Goal: Task Accomplishment & Management: Manage account settings

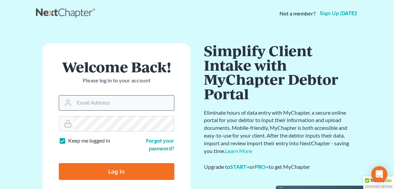
click at [99, 107] on input "Email Address" at bounding box center [124, 102] width 100 height 15
type input "[PERSON_NAME][EMAIL_ADDRESS][DOMAIN_NAME]"
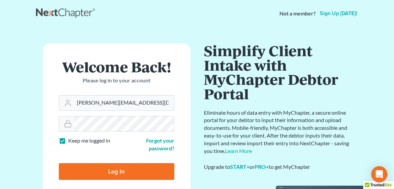
click at [84, 165] on input "Log In" at bounding box center [117, 171] width 116 height 17
type input "Thinking..."
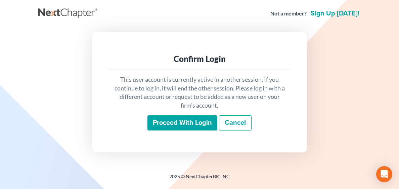
click at [162, 124] on input "Proceed with login" at bounding box center [182, 122] width 70 height 15
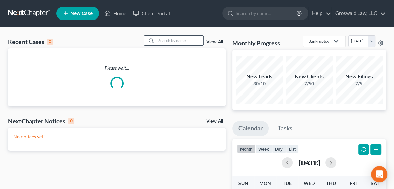
click at [177, 41] on input "search" at bounding box center [179, 41] width 47 height 10
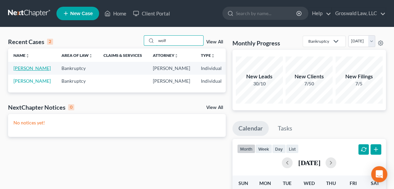
type input "wolf"
click at [18, 71] on link "Wolf, Kathryn" at bounding box center [31, 68] width 37 height 6
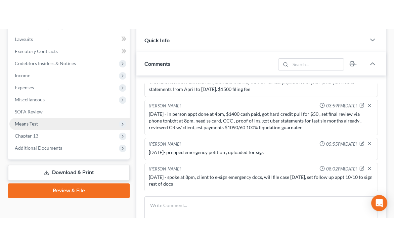
scroll to position [187, 0]
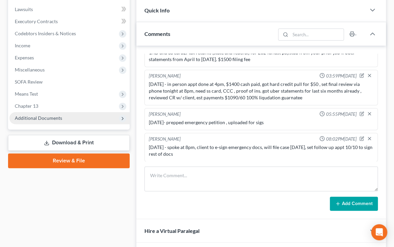
click at [62, 117] on span "Additional Documents" at bounding box center [69, 118] width 120 height 12
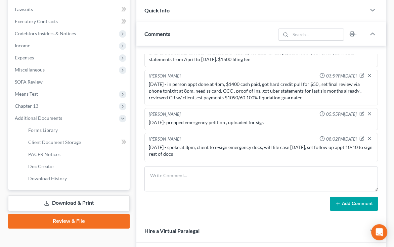
click at [69, 188] on link "Review & File" at bounding box center [69, 221] width 122 height 15
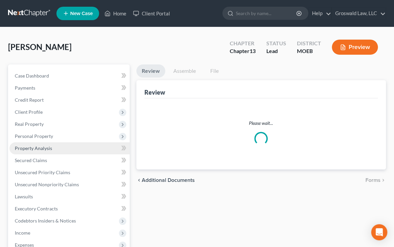
scroll to position [133, 0]
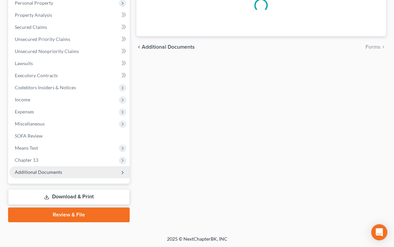
click at [44, 170] on span "Additional Documents" at bounding box center [38, 172] width 47 height 6
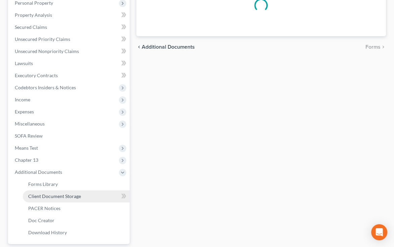
click at [56, 188] on span "Client Document Storage" at bounding box center [54, 197] width 53 height 6
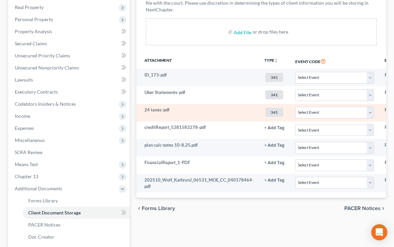
scroll to position [0, 117]
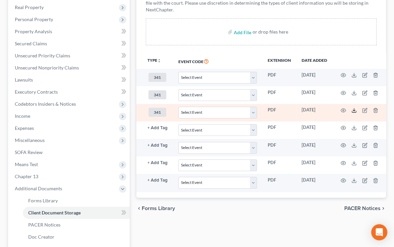
click at [351, 111] on icon at bounding box center [353, 110] width 5 height 5
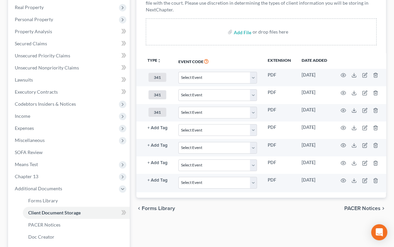
click at [296, 188] on div "chevron_left Forms Library PACER Notices chevron_right" at bounding box center [261, 209] width 250 height 22
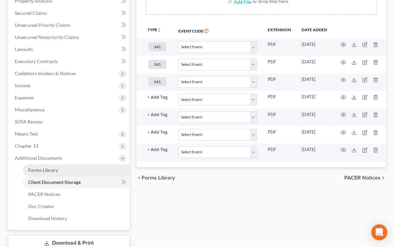
scroll to position [194, 0]
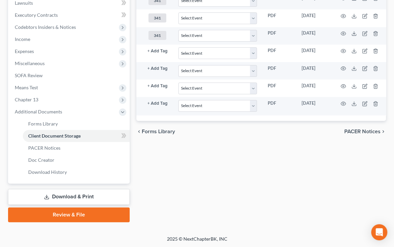
click at [73, 188] on link "Download & Print" at bounding box center [69, 197] width 122 height 16
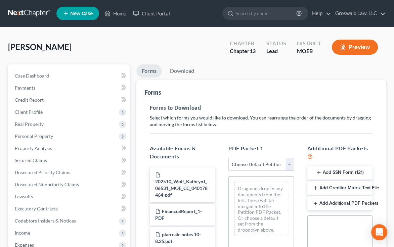
click at [338, 171] on button "Add SSN Form (121)" at bounding box center [339, 173] width 65 height 14
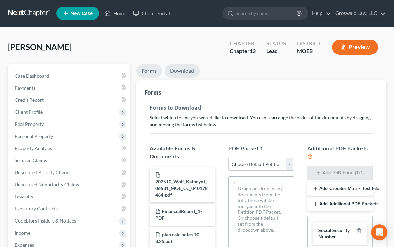
click at [189, 72] on link "Download" at bounding box center [182, 71] width 35 height 13
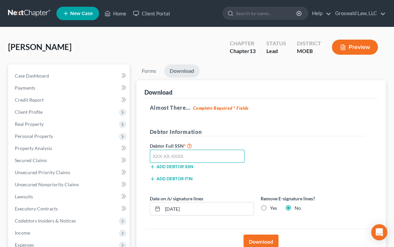
click at [231, 158] on input "text" at bounding box center [197, 156] width 95 height 13
paste input "489-84-5907"
type input "489-84-5907"
click at [263, 188] on button "Download" at bounding box center [261, 242] width 35 height 15
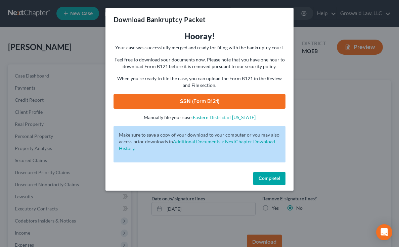
click at [224, 106] on link "SSN (Form B121)" at bounding box center [200, 101] width 172 height 15
click at [270, 178] on span "Complete!" at bounding box center [270, 179] width 22 height 6
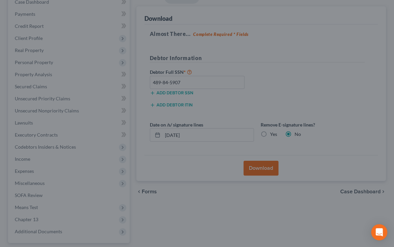
scroll to position [133, 0]
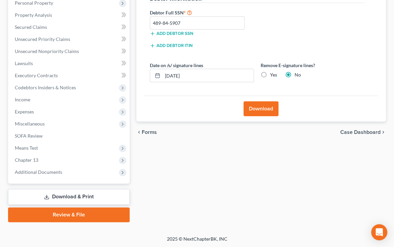
click at [74, 188] on link "Review & File" at bounding box center [69, 215] width 122 height 15
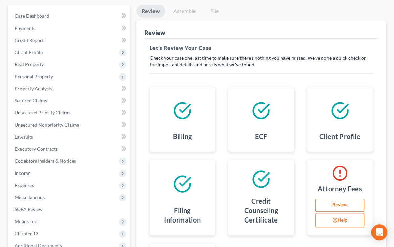
scroll to position [61, 0]
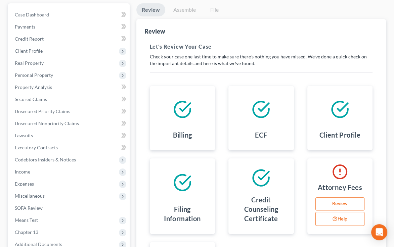
click at [338, 188] on link "Review" at bounding box center [339, 204] width 49 height 13
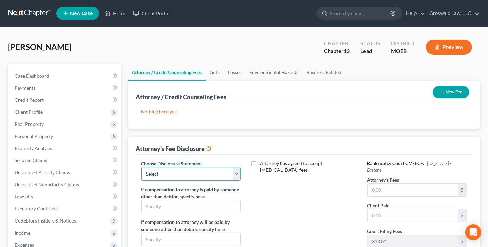
click at [172, 173] on select "Select Chapter 13 Fee Disclosure Chapter 7 Fee Disclosure" at bounding box center [191, 173] width 100 height 13
select select "0"
click at [141, 167] on select "Select Chapter 13 Fee Disclosure Chapter 7 Fee Disclosure" at bounding box center [191, 173] width 100 height 13
click at [399, 187] on input "text" at bounding box center [413, 190] width 91 height 13
type input "4"
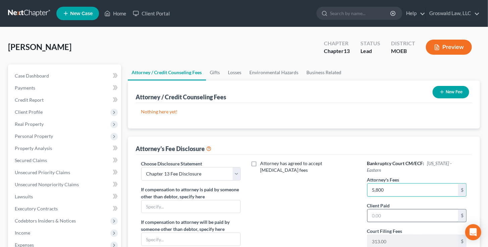
type input "5,800"
click at [399, 188] on input "text" at bounding box center [413, 216] width 91 height 13
type input "1,037"
click at [315, 188] on div "Attorney has agreed to accept retainer fees" at bounding box center [304, 222] width 113 height 125
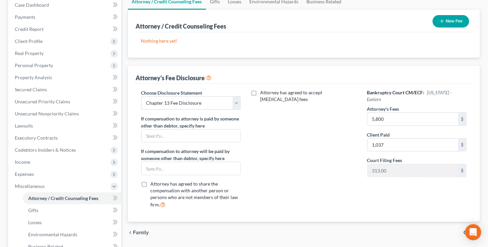
scroll to position [194, 0]
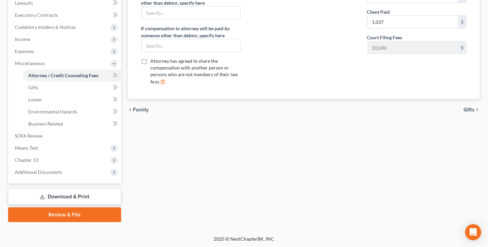
click at [83, 188] on link "Review & File" at bounding box center [64, 215] width 113 height 15
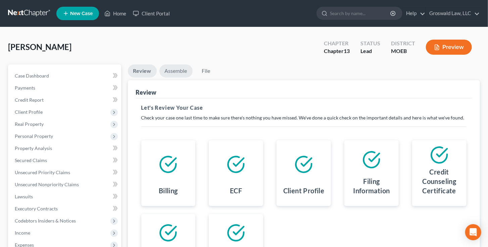
click at [184, 73] on link "Assemble" at bounding box center [176, 71] width 33 height 13
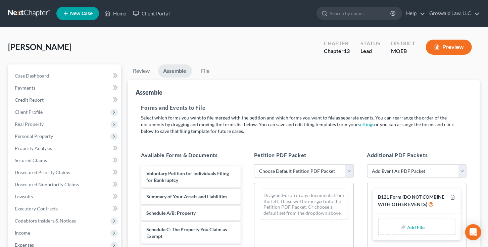
click at [292, 169] on select "Choose Default Petition PDF Packet Complete Bankruptcy Petition (all forms and …" at bounding box center [304, 171] width 100 height 13
select select "1"
click at [254, 165] on select "Choose Default Petition PDF Packet Complete Bankruptcy Petition (all forms and …" at bounding box center [304, 171] width 100 height 13
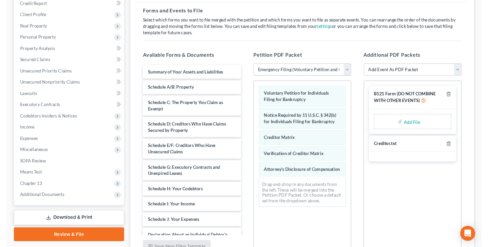
scroll to position [97, 0]
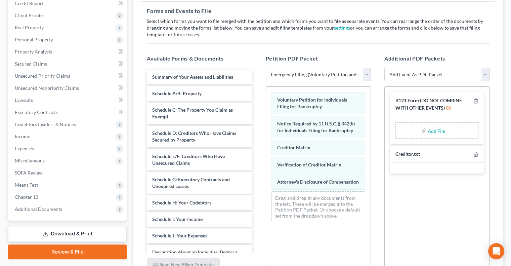
click at [399, 126] on input "file" at bounding box center [435, 130] width 16 height 12
type input "C:\fakepath\WOLFFFFF FORM 12111.pdf"
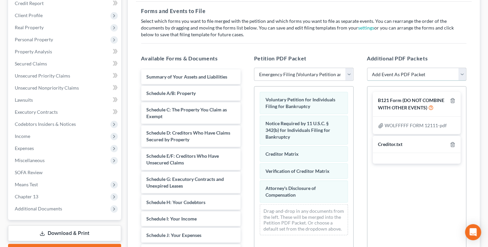
click at [399, 74] on select "Add Event As PDF Packet Amended List of Creditors and Verification of Matrix Am…" at bounding box center [418, 74] width 100 height 13
select select "6"
click at [368, 68] on select "Add Event As PDF Packet Amended List of Creditors and Verification of Matrix Am…" at bounding box center [418, 74] width 100 height 13
select select
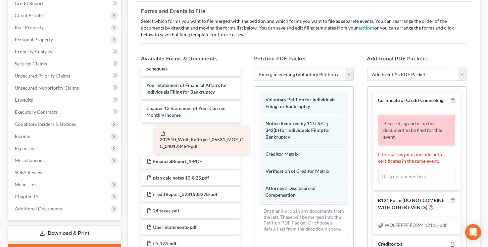
scroll to position [160, 0]
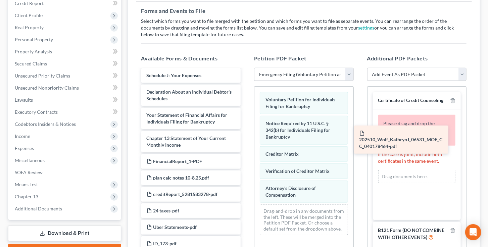
drag, startPoint x: 164, startPoint y: 140, endPoint x: 388, endPoint y: 141, distance: 224.1
click at [247, 141] on div "202510_Wolf_KathrynJ_06531_MOE_CC_040178464-pdf Summary of Your Assets and Liab…" at bounding box center [191, 81] width 111 height 342
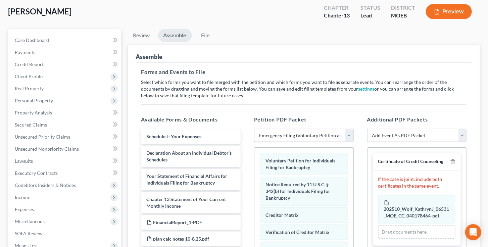
scroll to position [28, 0]
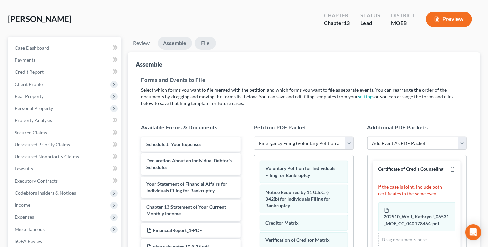
click at [203, 41] on link "File" at bounding box center [206, 43] width 22 height 13
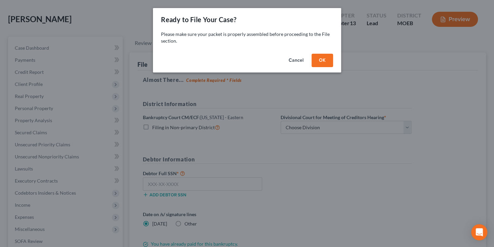
click at [323, 66] on button "OK" at bounding box center [322, 60] width 22 height 13
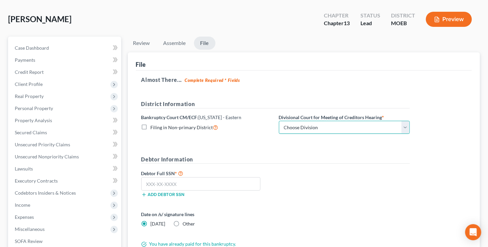
click at [317, 125] on select "Choose Division Cape Girardeau Hannibal St. Louis" at bounding box center [344, 127] width 131 height 13
select select "2"
click at [279, 121] on select "Choose Division Cape Girardeau Hannibal St. Louis" at bounding box center [344, 127] width 131 height 13
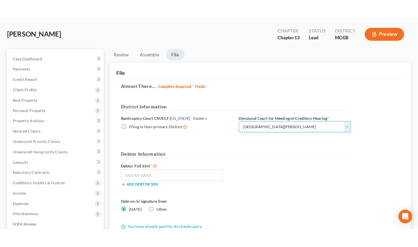
scroll to position [133, 0]
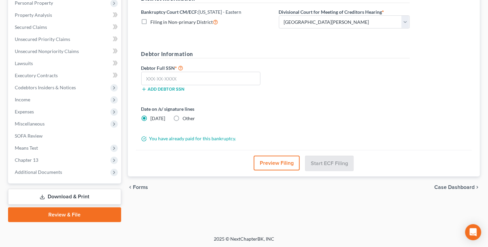
click at [268, 166] on button "Preview Filing" at bounding box center [277, 163] width 46 height 15
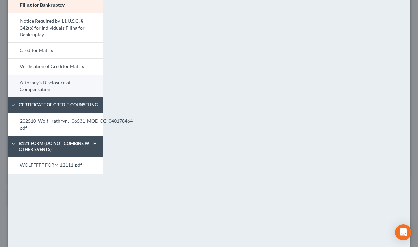
scroll to position [60, 0]
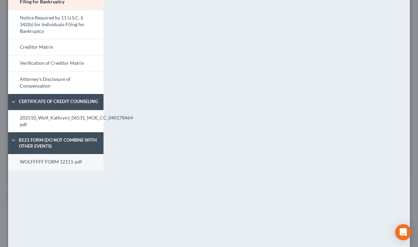
click at [51, 164] on link "WOLFFFFF FORM 12111-pdf" at bounding box center [55, 162] width 95 height 16
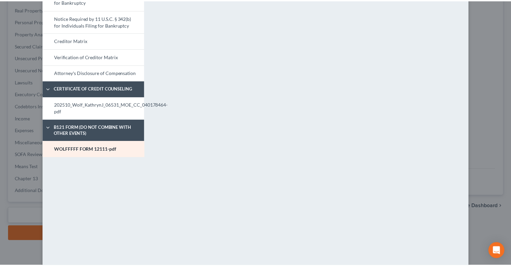
scroll to position [0, 0]
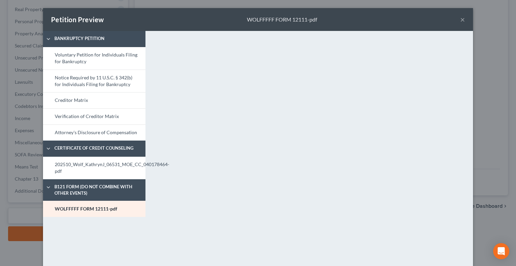
click at [399, 21] on button "×" at bounding box center [462, 19] width 5 height 8
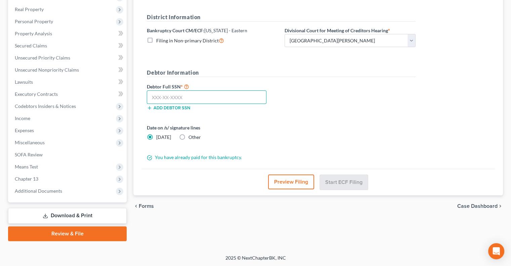
click at [190, 95] on input "text" at bounding box center [207, 96] width 120 height 13
paste input "489-84-5907"
type input "489-84-5907"
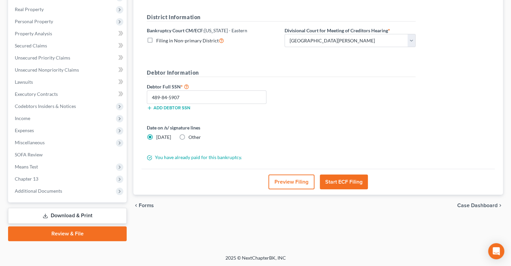
click at [289, 183] on button "Preview Filing" at bounding box center [291, 181] width 46 height 15
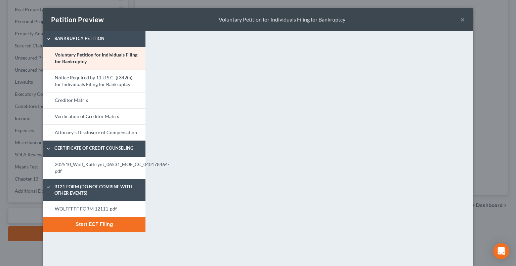
click at [84, 188] on button "Start ECF Filing" at bounding box center [94, 224] width 102 height 15
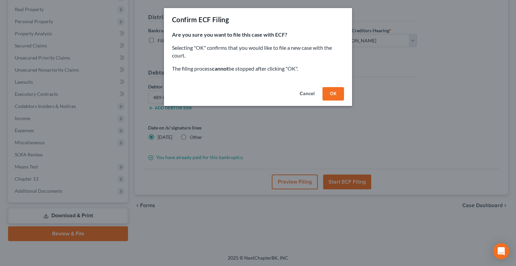
click at [329, 92] on button "OK" at bounding box center [334, 93] width 22 height 13
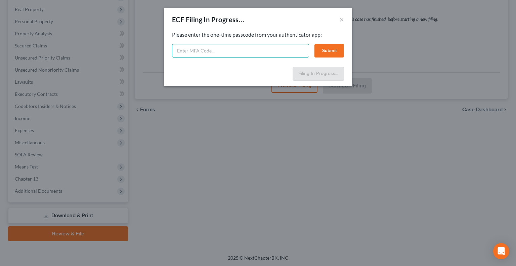
click at [253, 53] on input "text" at bounding box center [240, 50] width 137 height 13
type input "1"
type input "403615"
click at [321, 55] on button "Submit" at bounding box center [329, 50] width 30 height 13
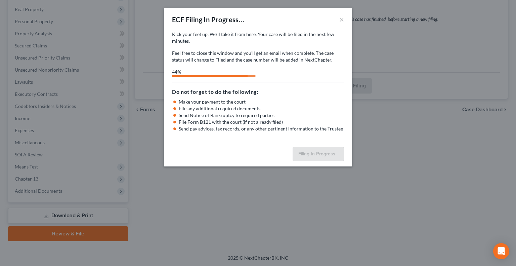
select select "2"
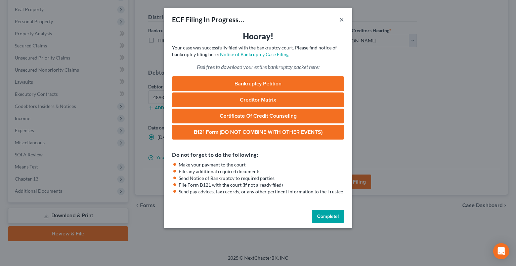
click at [342, 20] on button "×" at bounding box center [341, 19] width 5 height 8
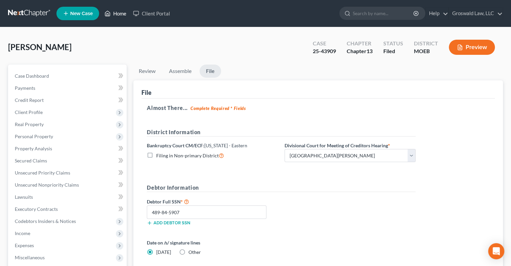
click at [116, 13] on link "Home" at bounding box center [115, 13] width 29 height 12
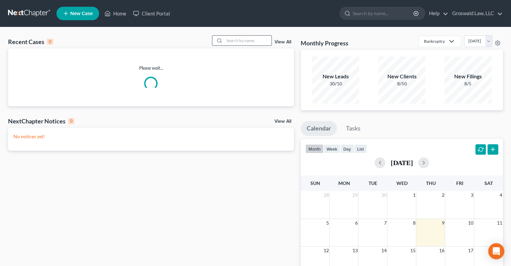
click at [232, 40] on input "search" at bounding box center [247, 41] width 47 height 10
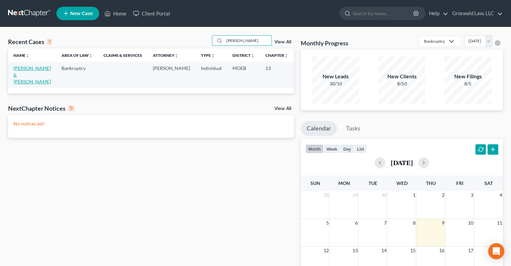
type input "worley"
click at [20, 74] on link "Worley, Parry & Kylie" at bounding box center [31, 74] width 37 height 19
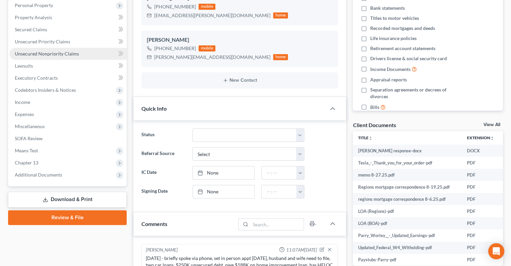
scroll to position [392, 0]
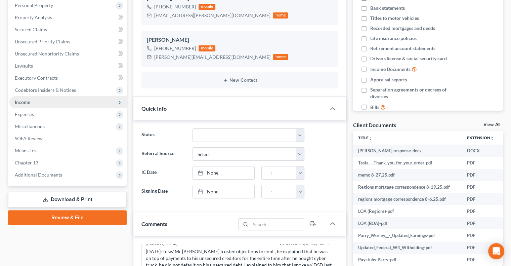
click at [46, 98] on span "Income" at bounding box center [67, 102] width 117 height 12
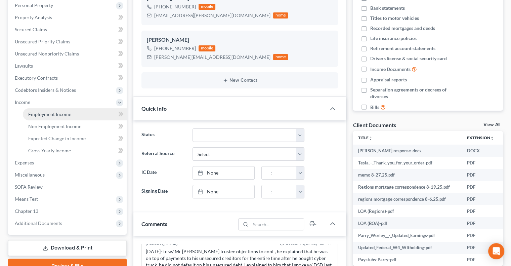
click at [65, 113] on span "Employment Income" at bounding box center [49, 114] width 43 height 6
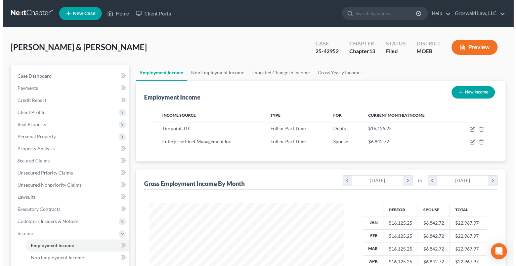
scroll to position [120, 207]
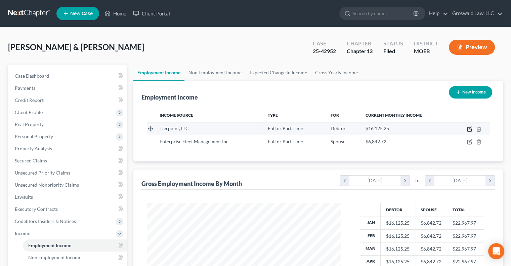
click at [399, 128] on icon "button" at bounding box center [470, 128] width 3 height 3
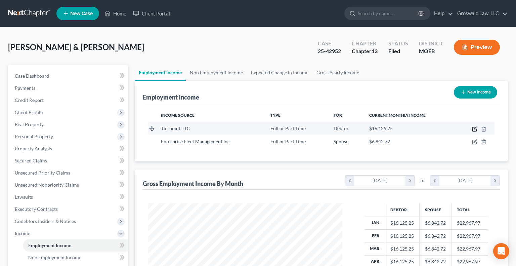
select select "0"
select select "26"
select select "2"
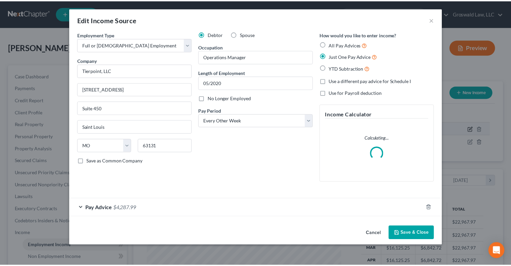
scroll to position [120, 210]
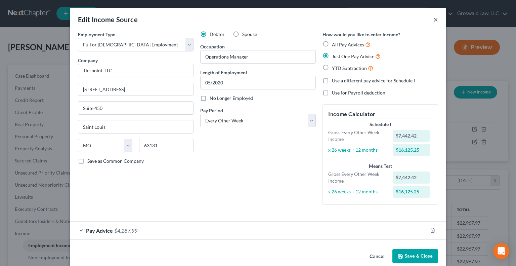
click at [399, 20] on button "×" at bounding box center [435, 19] width 5 height 8
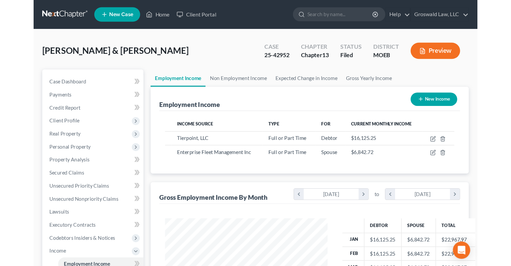
scroll to position [335837, 335792]
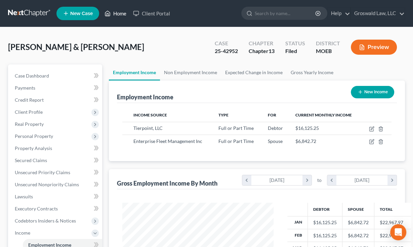
click at [120, 10] on link "Home" at bounding box center [115, 13] width 29 height 12
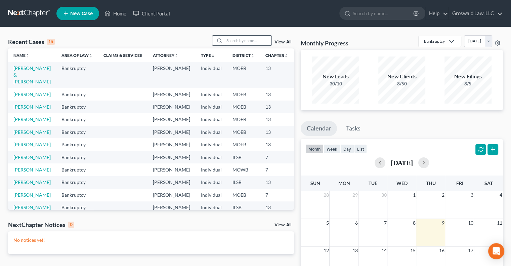
click at [242, 38] on input "search" at bounding box center [247, 41] width 47 height 10
click at [20, 81] on link "Worley, Parry & Kylie" at bounding box center [31, 74] width 37 height 19
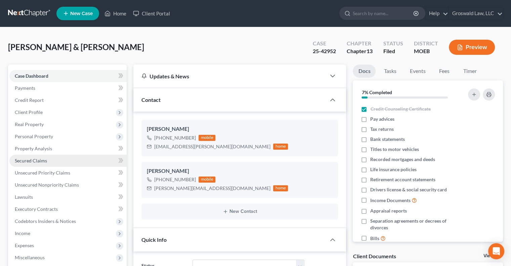
scroll to position [392, 0]
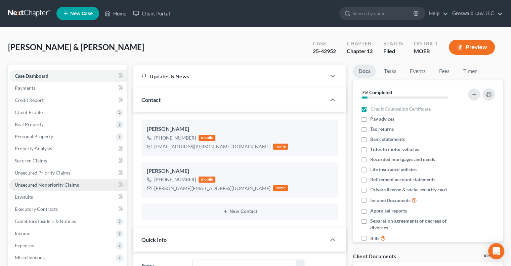
click at [61, 181] on link "Unsecured Nonpriority Claims" at bounding box center [67, 185] width 117 height 12
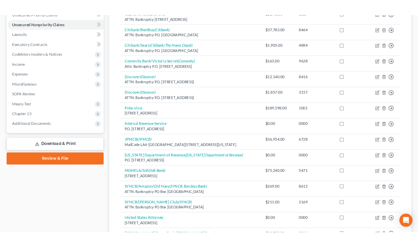
scroll to position [162, 0]
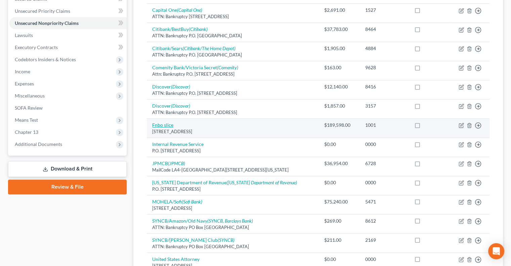
click at [159, 122] on link "Fnbo slice" at bounding box center [162, 125] width 21 height 6
select select "30"
select select "14"
select select "2"
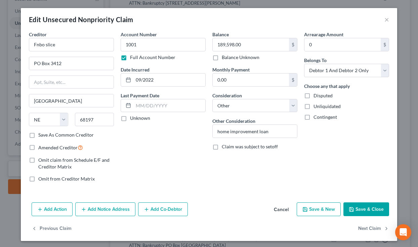
click at [303, 184] on div "Arrearage Amount 0 $ Belongs To * Select Debtor 1 Only Debtor 2 Only Debtor 1 A…" at bounding box center [347, 109] width 92 height 157
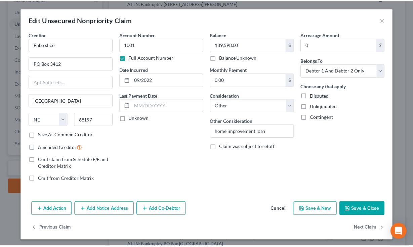
scroll to position [1, 0]
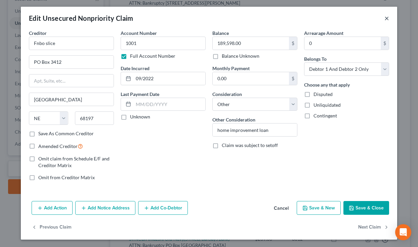
click at [384, 20] on button "×" at bounding box center [386, 18] width 5 height 8
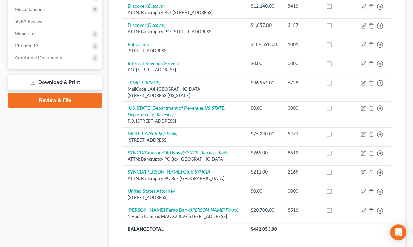
scroll to position [248, 0]
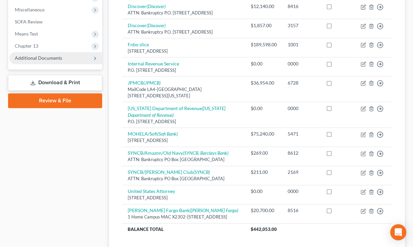
click at [48, 57] on span "Additional Documents" at bounding box center [38, 58] width 47 height 6
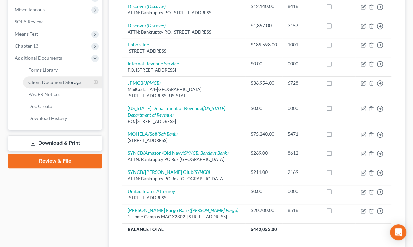
click at [50, 80] on span "Client Document Storage" at bounding box center [54, 82] width 53 height 6
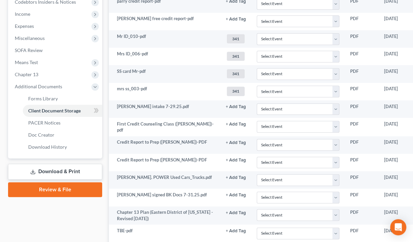
scroll to position [222, 0]
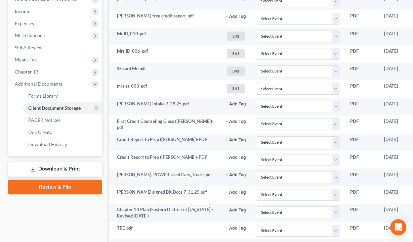
click at [1, 133] on div "Worley, Parry & Kylie Upgraded Case 25-42952 Chapter Chapter 13 Status Filed Di…" at bounding box center [206, 192] width 413 height 775
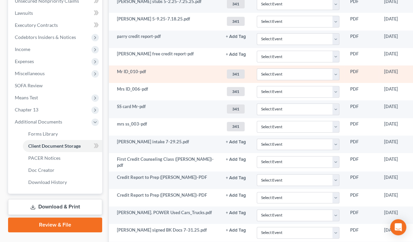
scroll to position [184, 58]
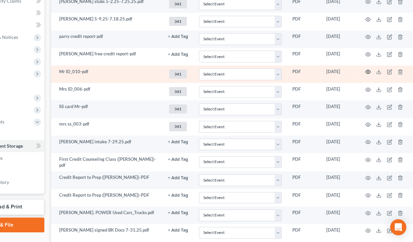
click at [366, 72] on icon "button" at bounding box center [367, 71] width 5 height 5
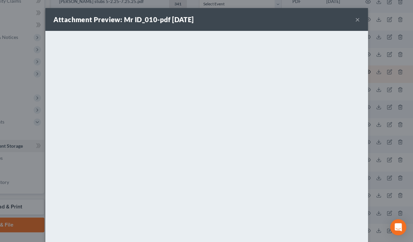
scroll to position [184, 54]
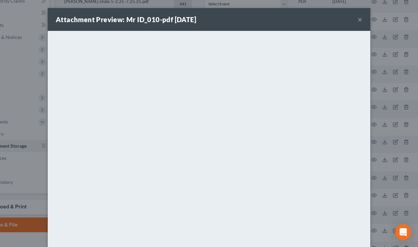
click at [357, 18] on button "×" at bounding box center [359, 19] width 5 height 8
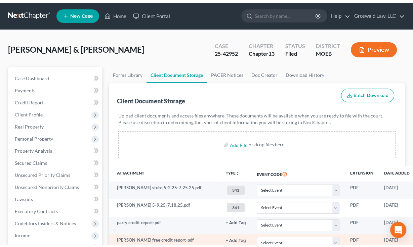
scroll to position [0, 0]
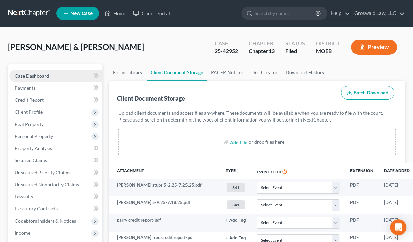
click at [57, 75] on link "Case Dashboard" at bounding box center [55, 76] width 93 height 12
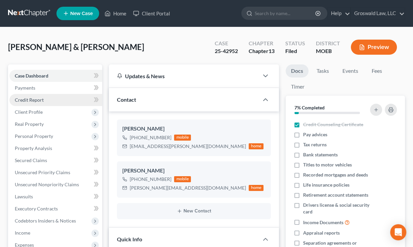
click at [34, 101] on span "Credit Report" at bounding box center [29, 100] width 29 height 6
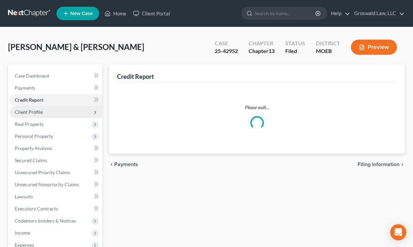
click at [38, 116] on span "Client Profile" at bounding box center [55, 112] width 93 height 12
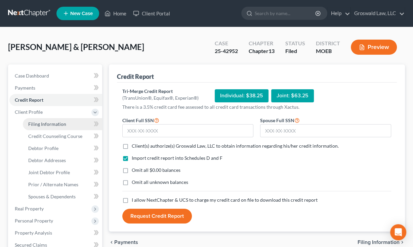
click at [46, 123] on span "Filing Information" at bounding box center [47, 124] width 38 height 6
select select "1"
select select "3"
select select "26"
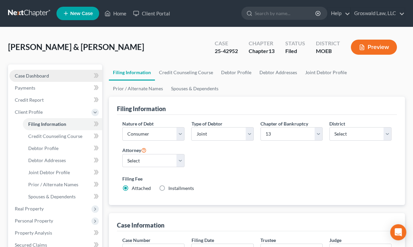
click at [41, 72] on link "Case Dashboard" at bounding box center [55, 76] width 93 height 12
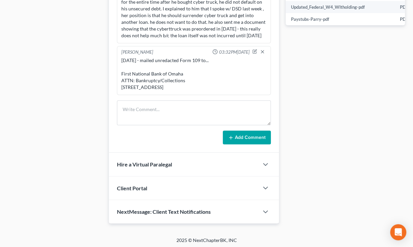
scroll to position [387, 0]
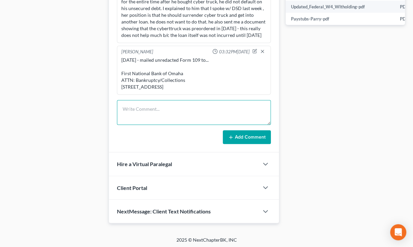
click at [144, 113] on textarea at bounding box center [194, 112] width 154 height 25
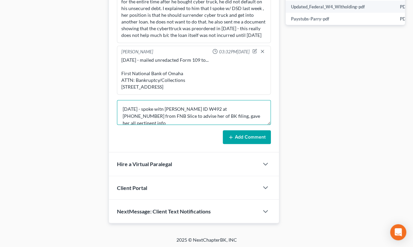
type textarea "10/9/25 - spoke witn Teresa ID W492 at 800-760-2017 from FNB Slice to advise he…"
click at [252, 135] on button "Add Comment" at bounding box center [247, 137] width 48 height 14
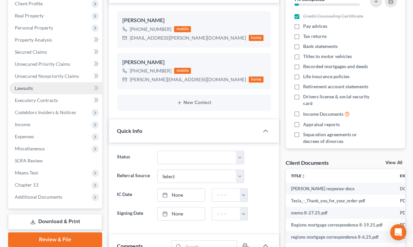
scroll to position [110, 0]
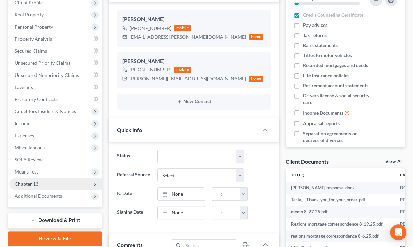
click at [29, 184] on span "Chapter 13" at bounding box center [27, 184] width 24 height 6
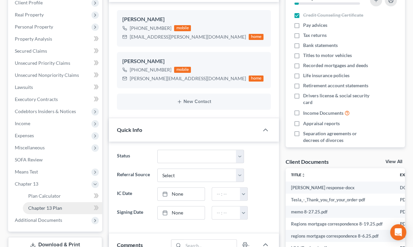
click at [53, 188] on span "Chapter 13 Plan" at bounding box center [45, 208] width 34 height 6
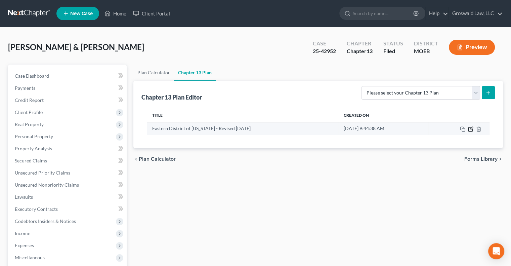
click at [399, 129] on icon "button" at bounding box center [470, 128] width 5 height 5
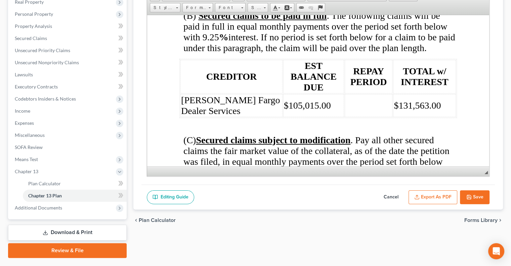
scroll to position [124, 0]
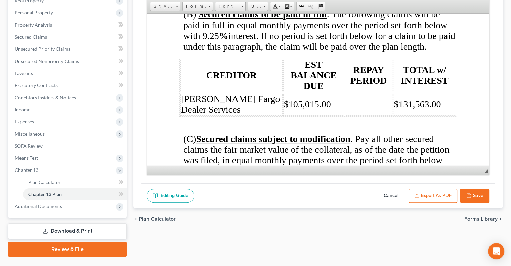
click at [384, 188] on button "Cancel" at bounding box center [391, 196] width 30 height 14
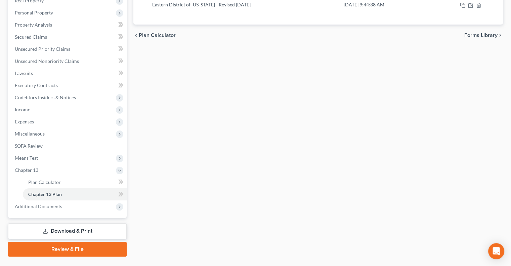
scroll to position [0, 0]
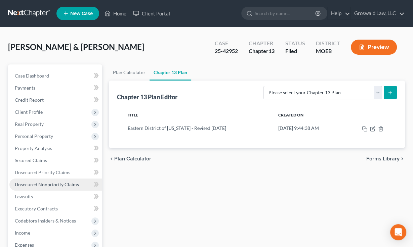
click at [52, 184] on span "Unsecured Nonpriority Claims" at bounding box center [47, 185] width 64 height 6
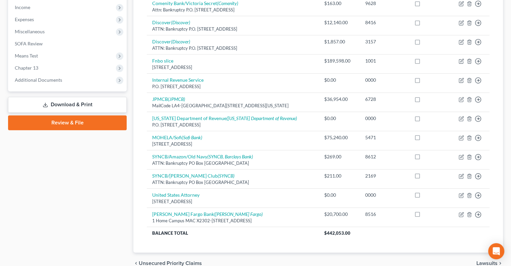
scroll to position [258, 0]
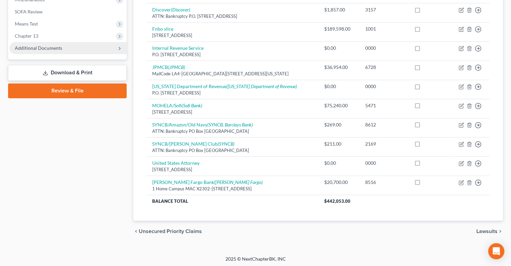
click at [59, 50] on span "Additional Documents" at bounding box center [38, 48] width 47 height 6
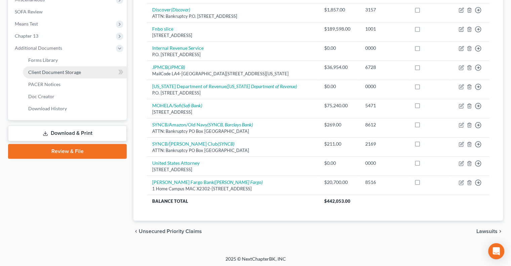
click at [72, 72] on span "Client Document Storage" at bounding box center [54, 72] width 53 height 6
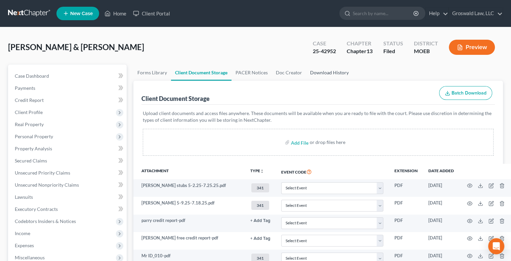
click at [324, 71] on link "Download History" at bounding box center [329, 73] width 47 height 16
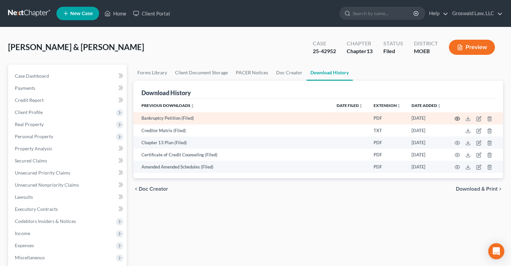
click at [399, 119] on icon "button" at bounding box center [457, 118] width 5 height 5
